Goal: Task Accomplishment & Management: Manage account settings

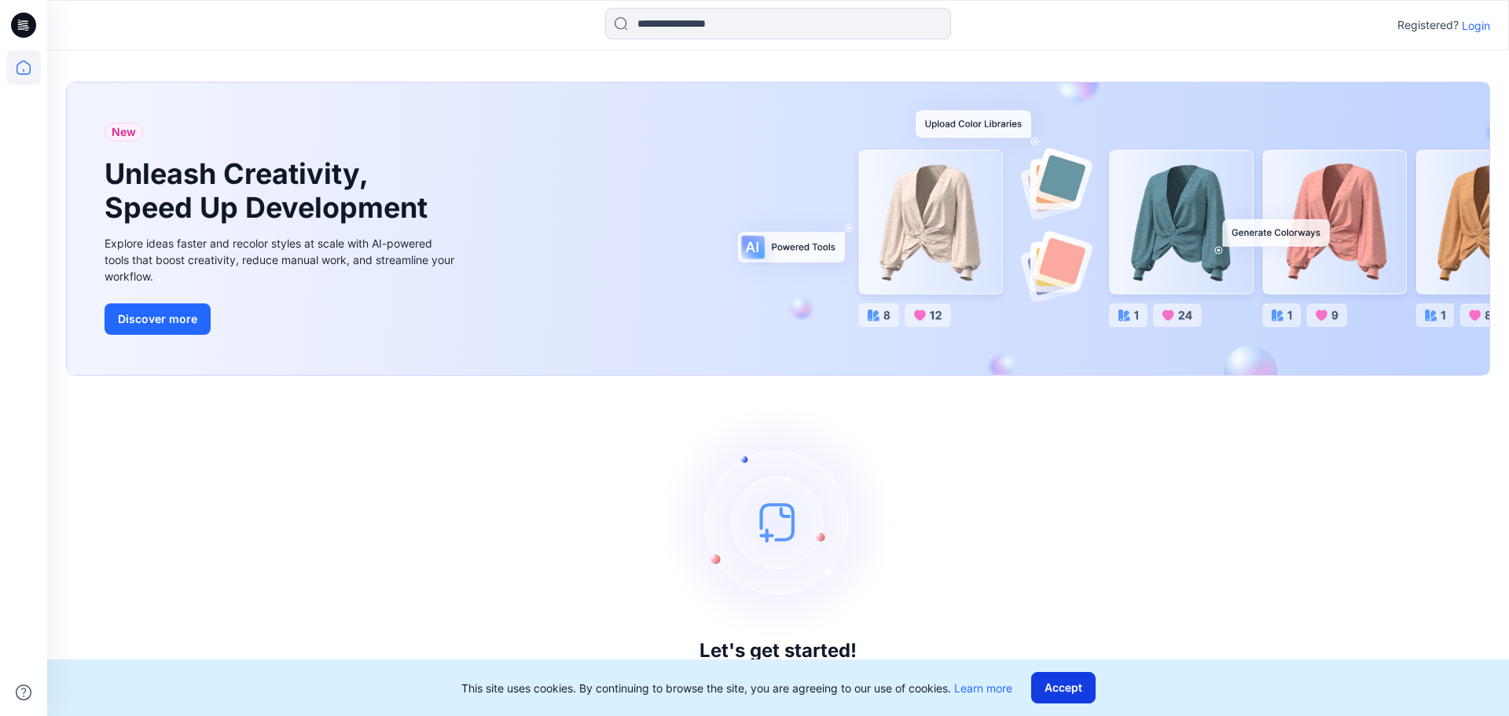
click at [1070, 688] on button "Accept" at bounding box center [1063, 687] width 64 height 31
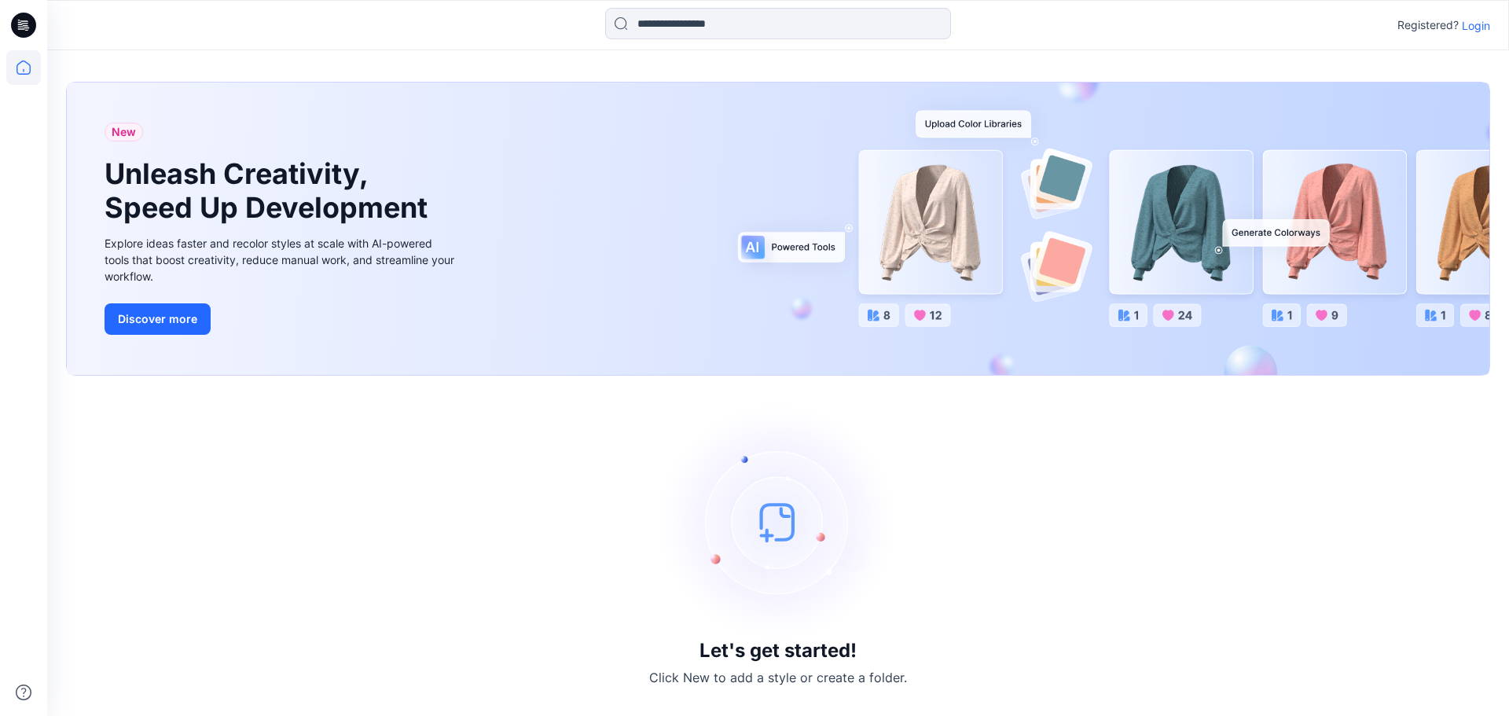
click at [1486, 24] on p "Login" at bounding box center [1476, 25] width 28 height 17
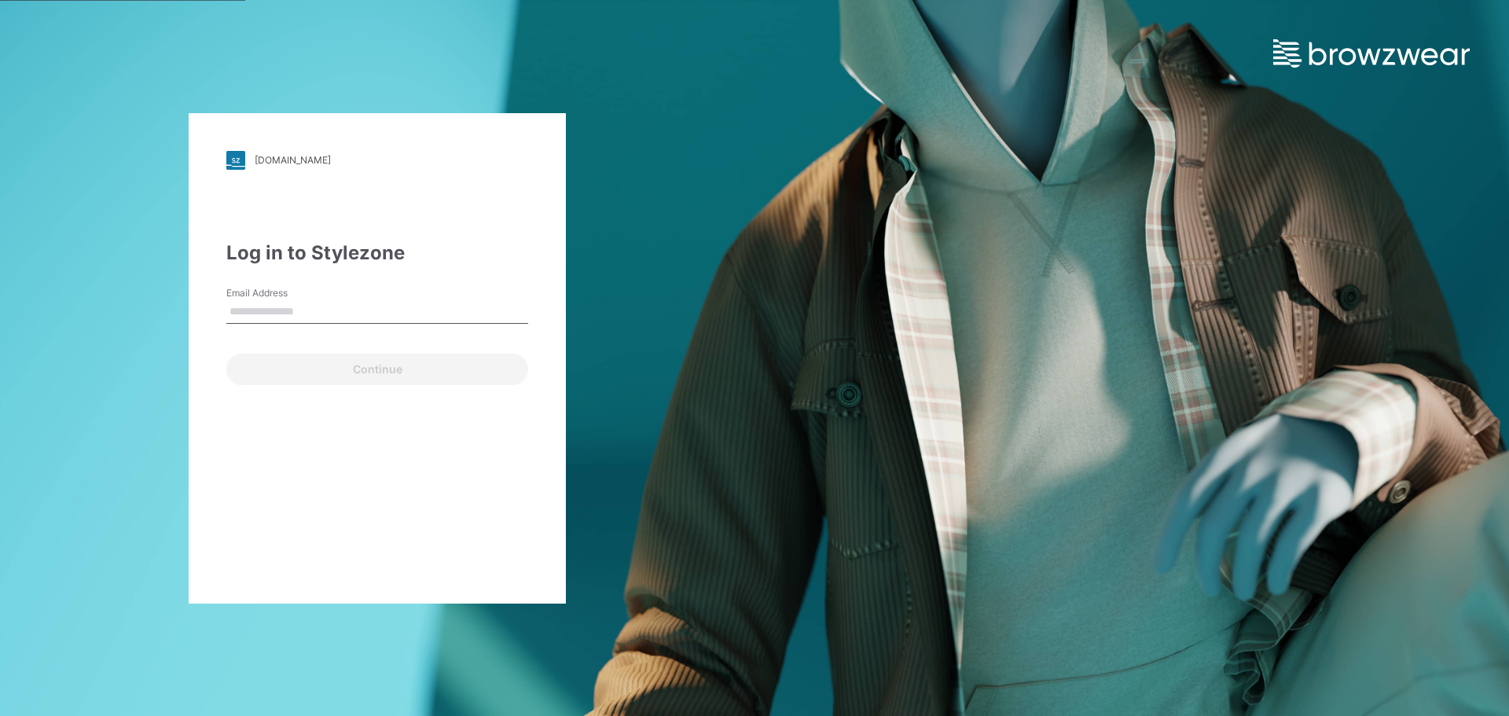
type input "**********"
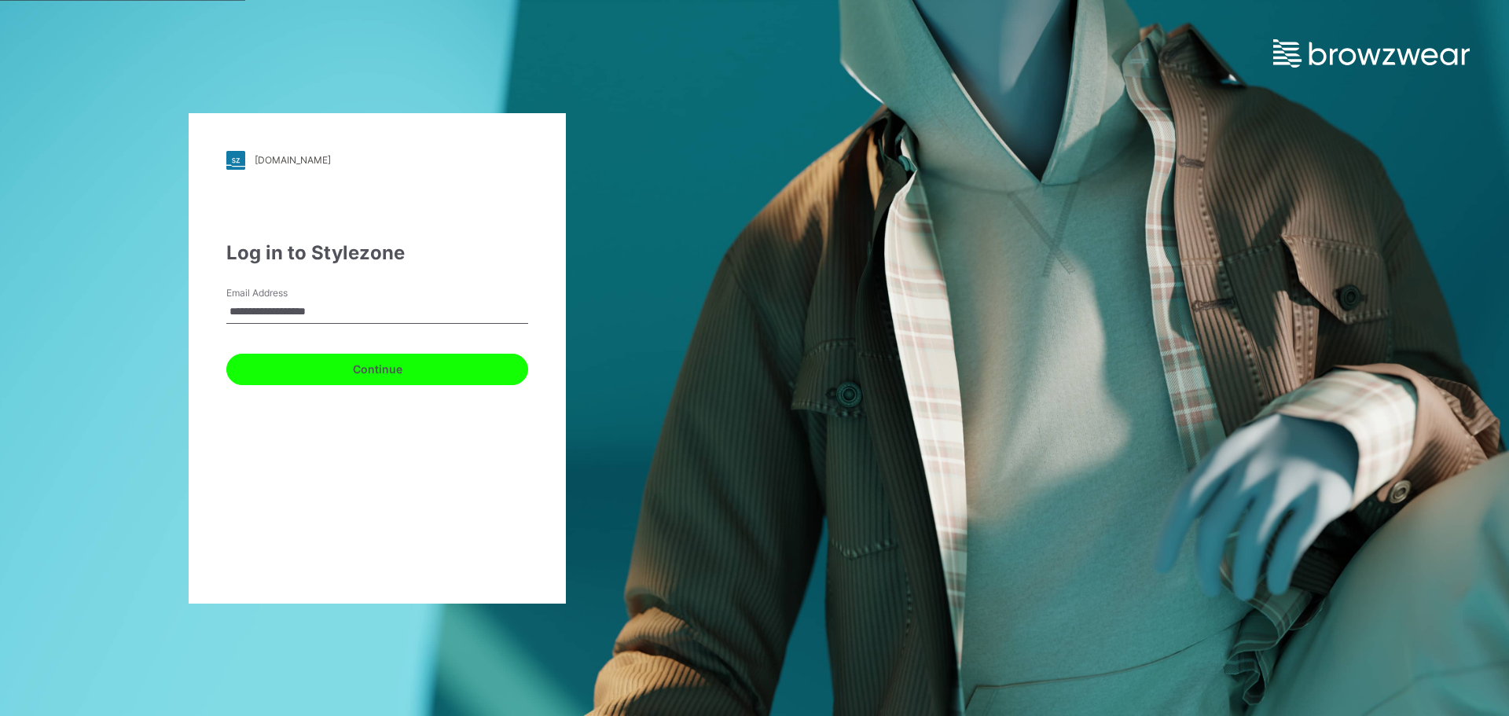
click at [318, 363] on button "Continue" at bounding box center [377, 369] width 302 height 31
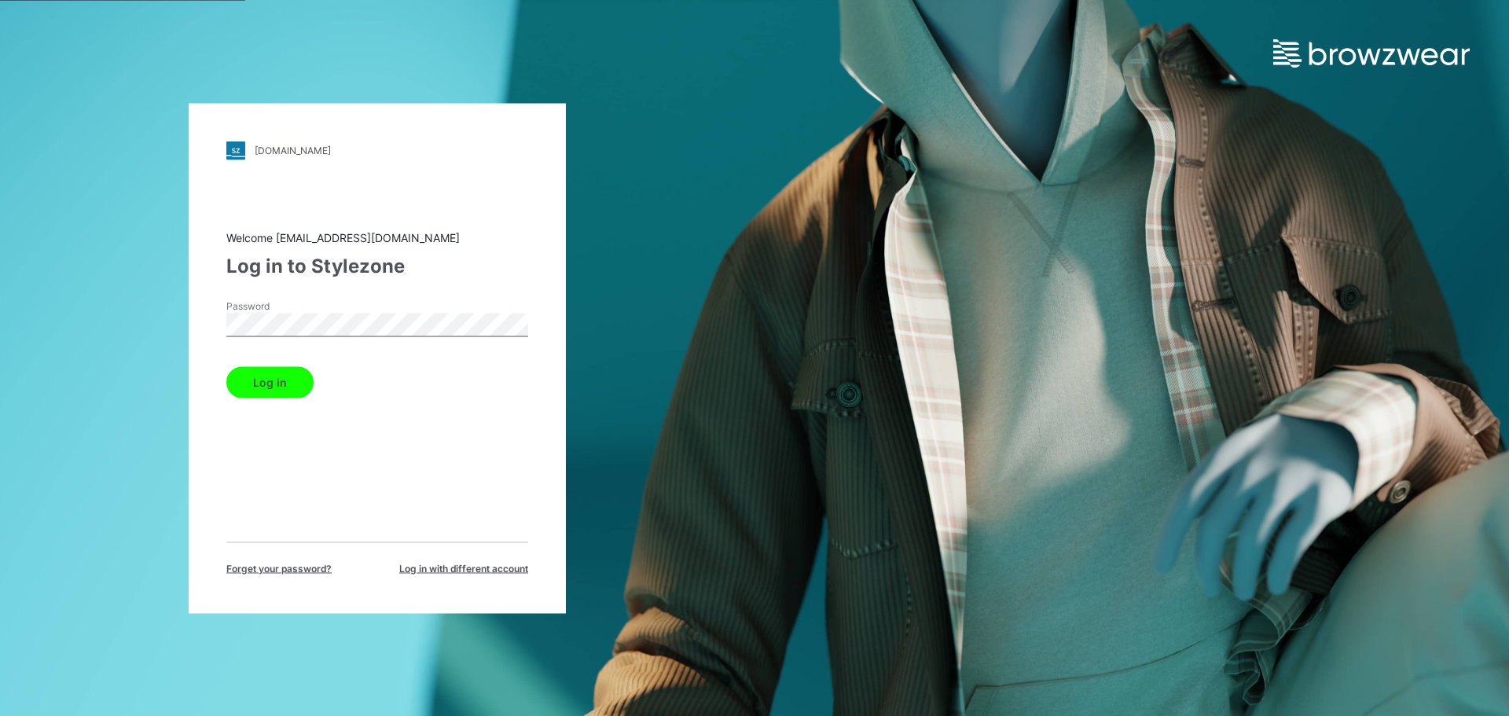
click at [259, 380] on button "Log in" at bounding box center [269, 381] width 87 height 31
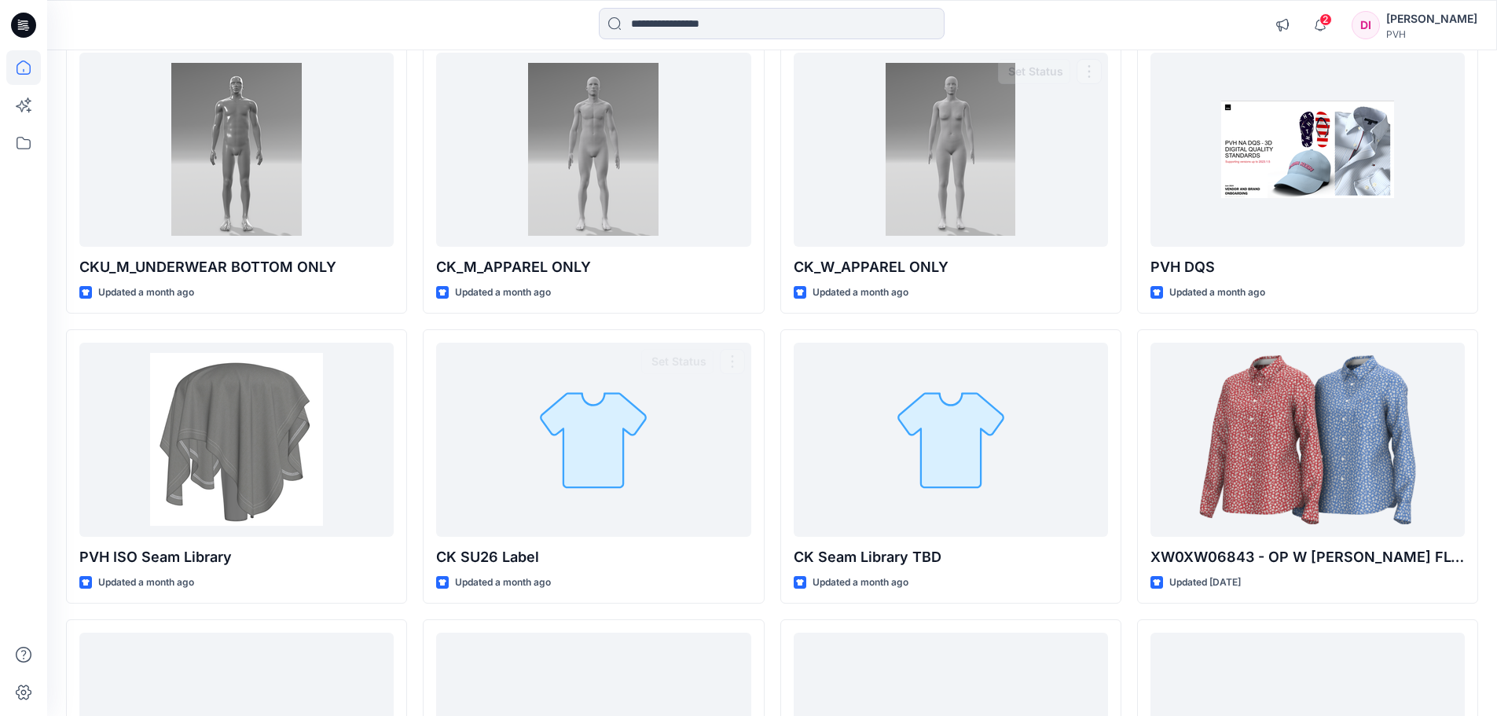
scroll to position [592, 0]
